Goal: Check status: Check status

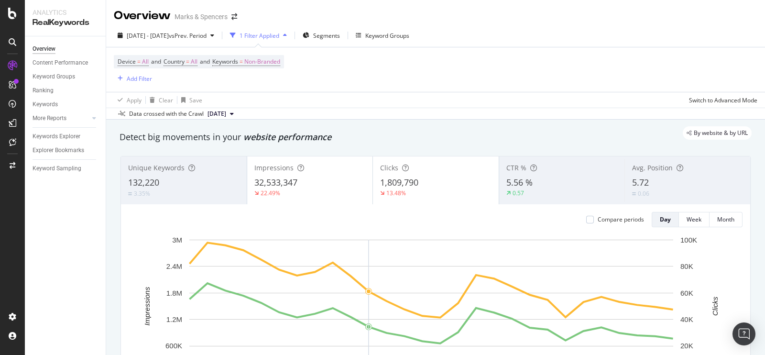
click at [521, 83] on div "Device = All and Country = All and Keywords = Non-Branded Add Filter" at bounding box center [436, 69] width 644 height 44
